Goal: Task Accomplishment & Management: Complete application form

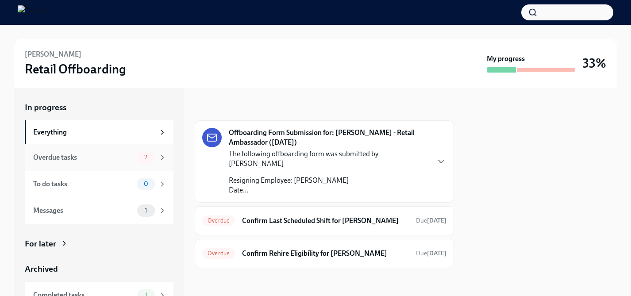
click at [139, 158] on span "2" at bounding box center [146, 157] width 14 height 7
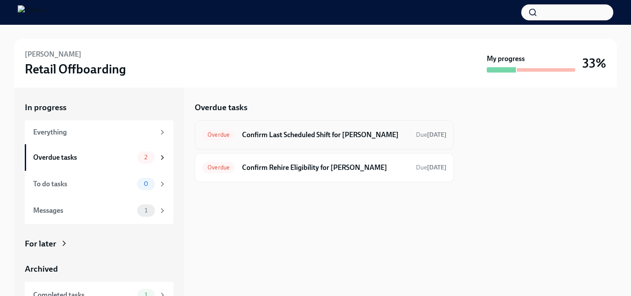
click at [274, 130] on h6 "Confirm Last Scheduled Shift for [PERSON_NAME]" at bounding box center [325, 135] width 167 height 10
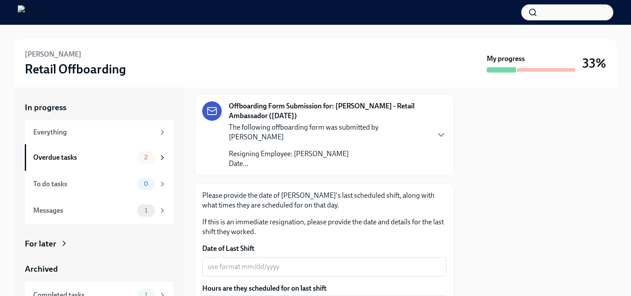
scroll to position [119, 0]
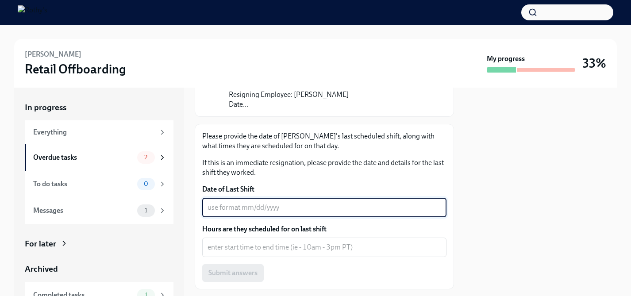
click at [261, 202] on textarea "Date of Last Shift" at bounding box center [325, 207] width 234 height 11
type textarea "[DATE]"
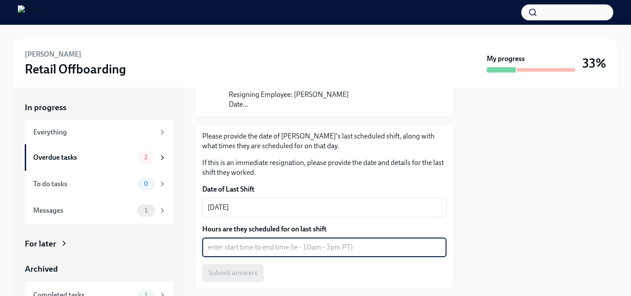
click at [267, 242] on textarea "Hours are they scheduled for on last shift" at bounding box center [325, 247] width 234 height 11
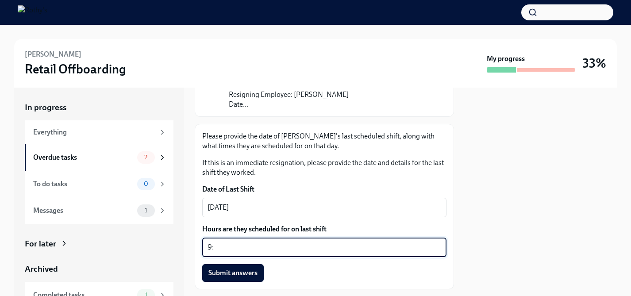
type textarea "9"
type textarea "9:30am-2:15pm"
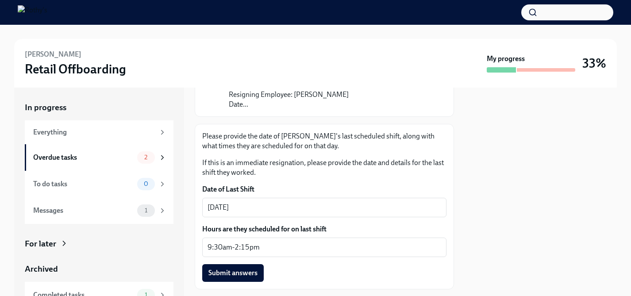
click at [489, 255] on div at bounding box center [541, 192] width 152 height 209
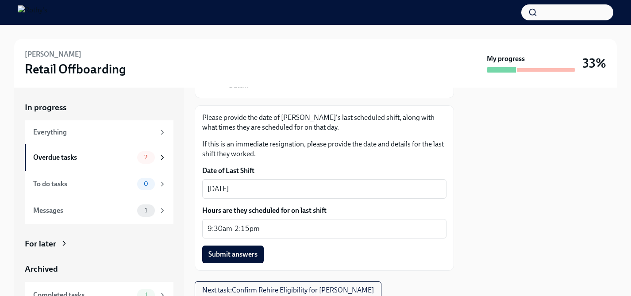
scroll to position [159, 0]
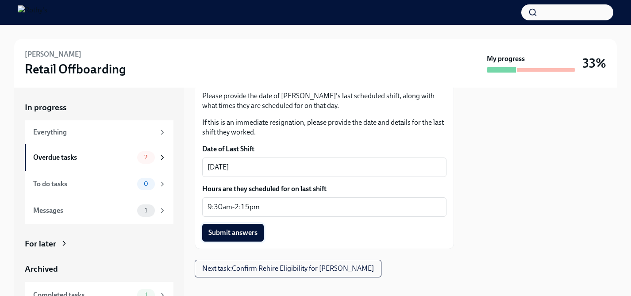
click at [234, 229] on span "Submit answers" at bounding box center [233, 233] width 49 height 9
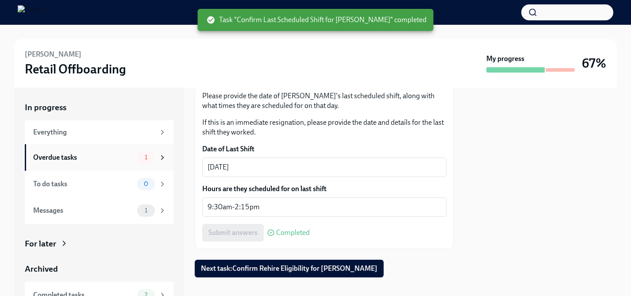
click at [56, 159] on div "Overdue tasks" at bounding box center [83, 158] width 101 height 10
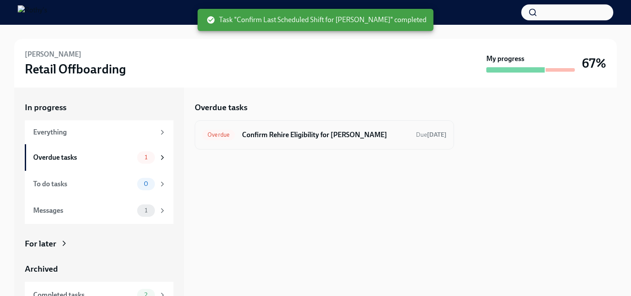
click at [317, 140] on div "Overdue Confirm Rehire Eligibility for [PERSON_NAME] Due [DATE]" at bounding box center [324, 135] width 244 height 14
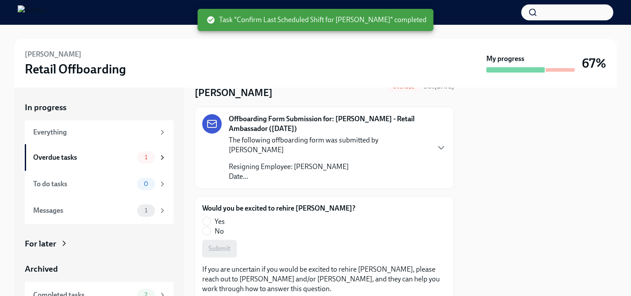
scroll to position [70, 0]
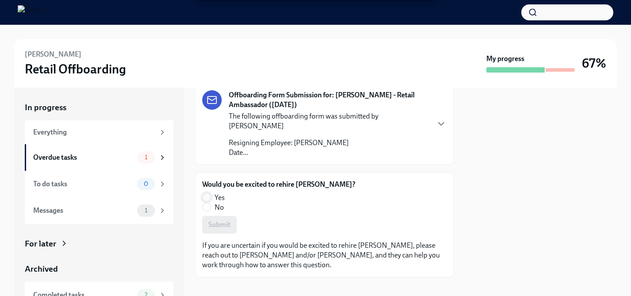
click at [206, 194] on input "Yes" at bounding box center [207, 198] width 8 height 8
radio input "true"
click at [222, 221] on span "Submit" at bounding box center [220, 225] width 22 height 9
